Goal: Task Accomplishment & Management: Use online tool/utility

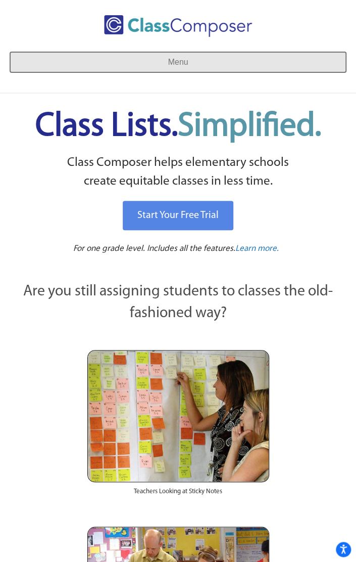
click at [136, 59] on button "Menu" at bounding box center [178, 62] width 336 height 20
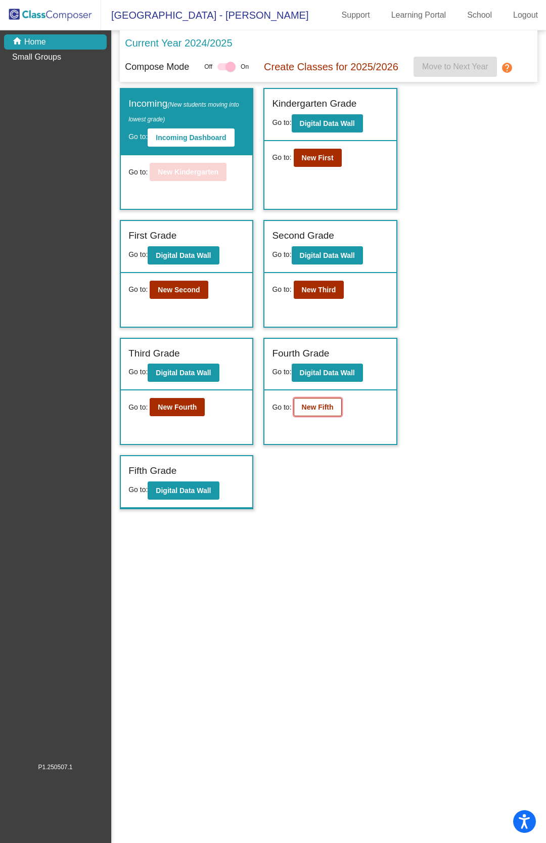
click at [335, 412] on button "New Fifth" at bounding box center [318, 407] width 48 height 18
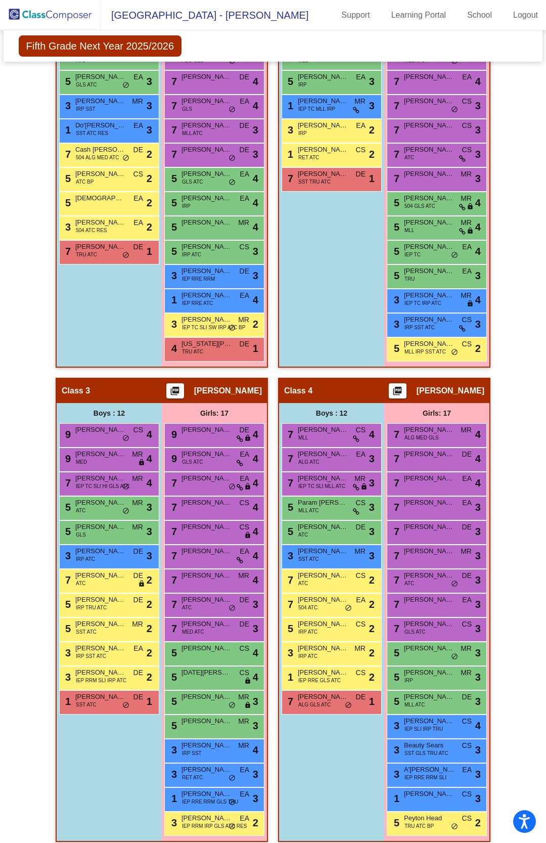
scroll to position [375, 0]
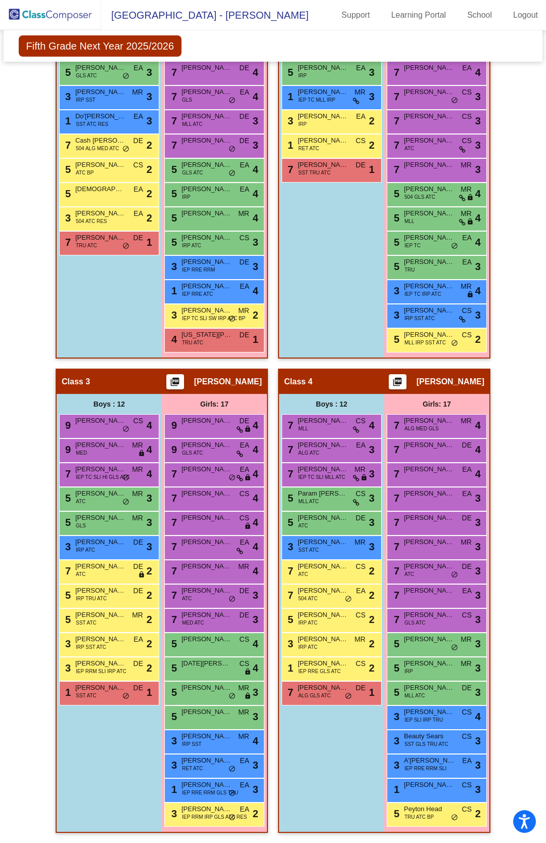
click at [508, 620] on div "Hallway - Hallway Class picture_as_pdf Add Student First Name Last Name Student…" at bounding box center [273, 368] width 524 height 948
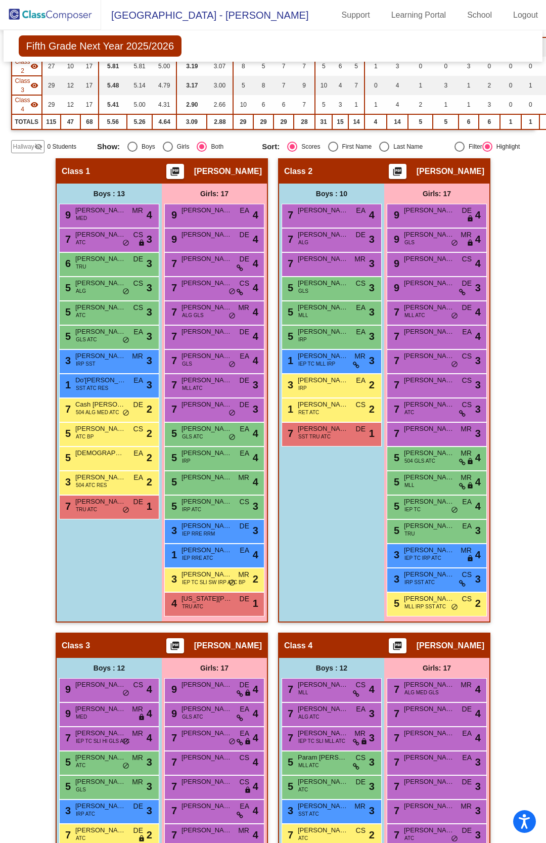
scroll to position [0, 0]
